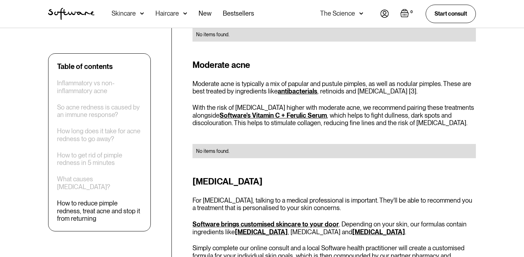
scroll to position [1239, 0]
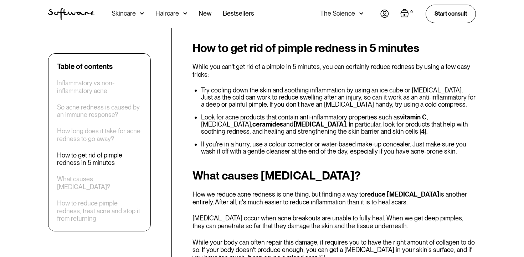
scroll to position [724, 0]
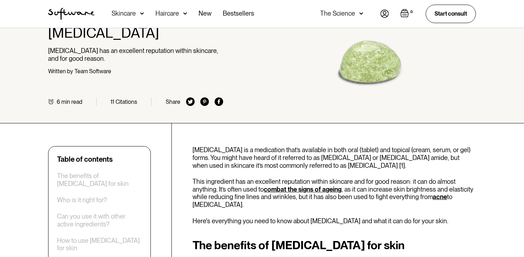
scroll to position [29, 0]
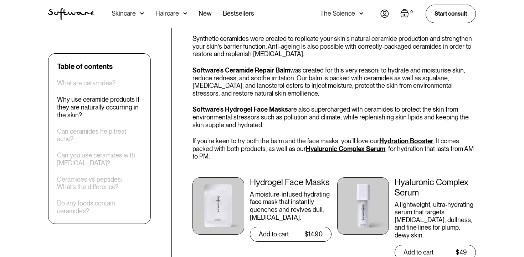
scroll to position [729, 0]
